Goal: Information Seeking & Learning: Learn about a topic

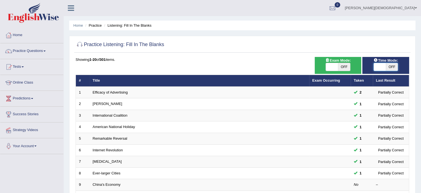
click at [374, 66] on span at bounding box center [380, 67] width 12 height 8
click at [46, 50] on span at bounding box center [44, 50] width 2 height 1
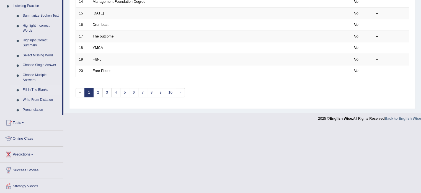
scroll to position [240, 0]
click at [42, 100] on link "Write From Dictation" at bounding box center [41, 99] width 42 height 10
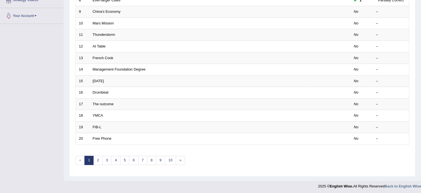
scroll to position [76, 0]
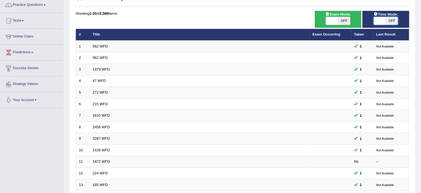
click at [375, 21] on span at bounding box center [380, 21] width 12 height 8
checkbox input "true"
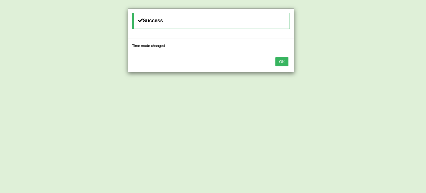
click at [285, 62] on button "OK" at bounding box center [281, 61] width 13 height 9
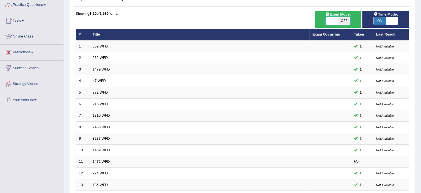
click at [328, 21] on span at bounding box center [332, 21] width 12 height 8
checkbox input "true"
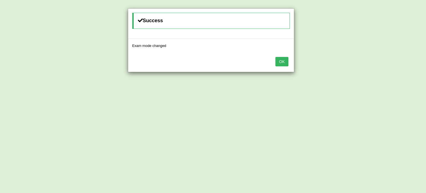
click at [281, 62] on button "OK" at bounding box center [281, 61] width 13 height 9
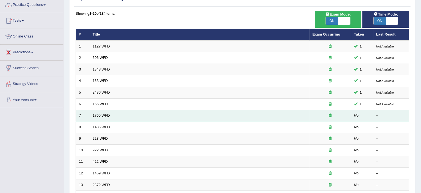
click at [107, 114] on link "1765 WFD" at bounding box center [101, 115] width 17 height 4
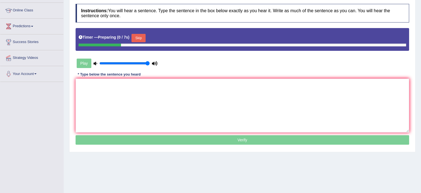
scroll to position [76, 0]
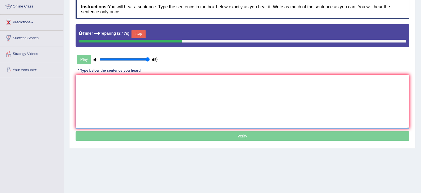
click at [89, 79] on textarea at bounding box center [243, 102] width 334 height 54
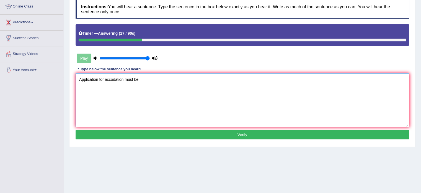
click at [112, 80] on textarea "Application for accodation must be" at bounding box center [243, 100] width 334 height 54
click at [146, 80] on textarea "Application for accomodation must be" at bounding box center [243, 100] width 334 height 54
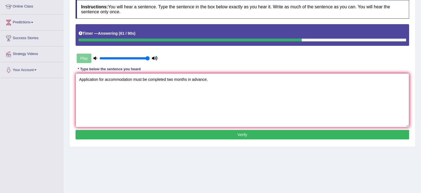
type textarea "Application for accommodation must be completed two months in advance."
click at [246, 135] on button "Verify" at bounding box center [243, 134] width 334 height 9
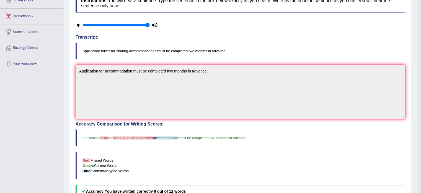
scroll to position [56, 0]
